Goal: Check status: Check status

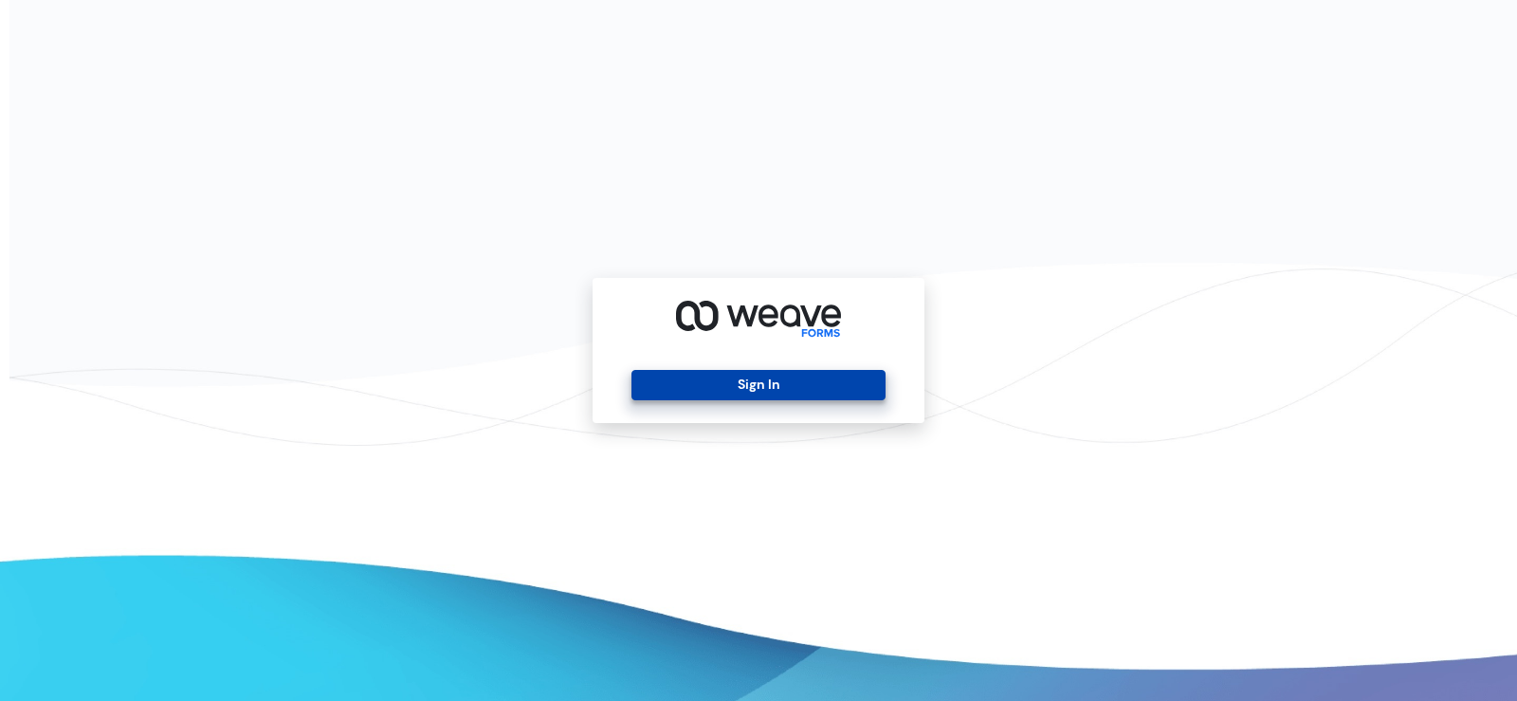
click at [846, 376] on button "Sign In" at bounding box center [757, 385] width 253 height 30
